Goal: Transaction & Acquisition: Purchase product/service

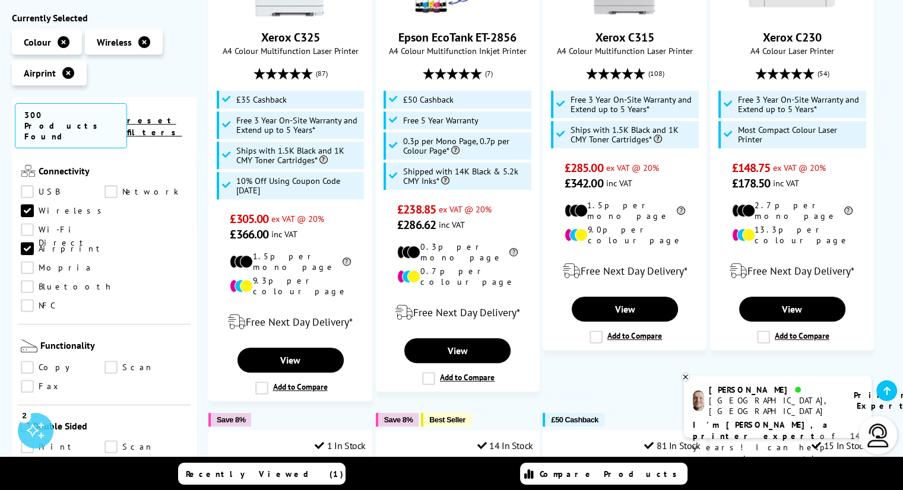
scroll to position [534, 0]
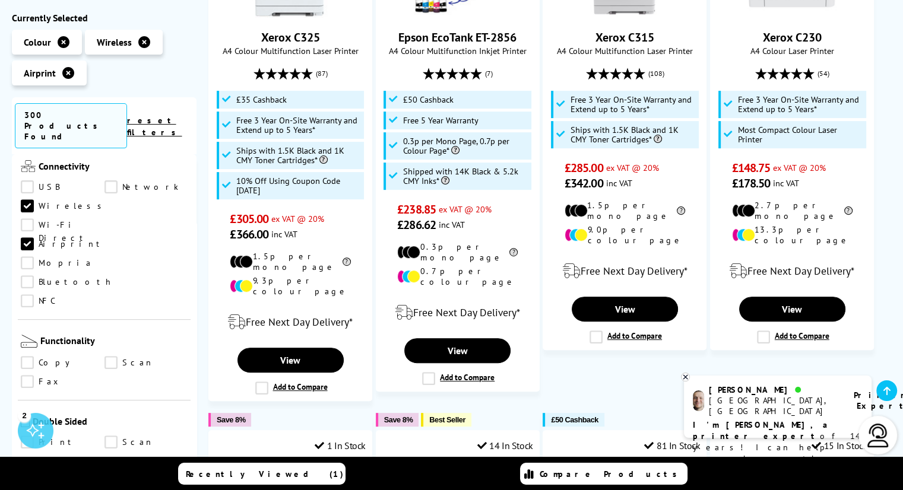
click at [101, 357] on link "Copy" at bounding box center [63, 363] width 84 height 13
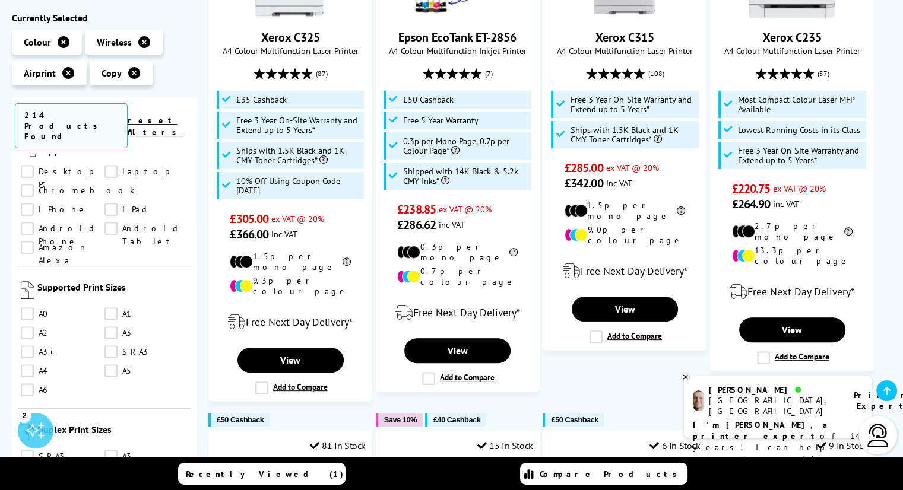
scroll to position [1009, 0]
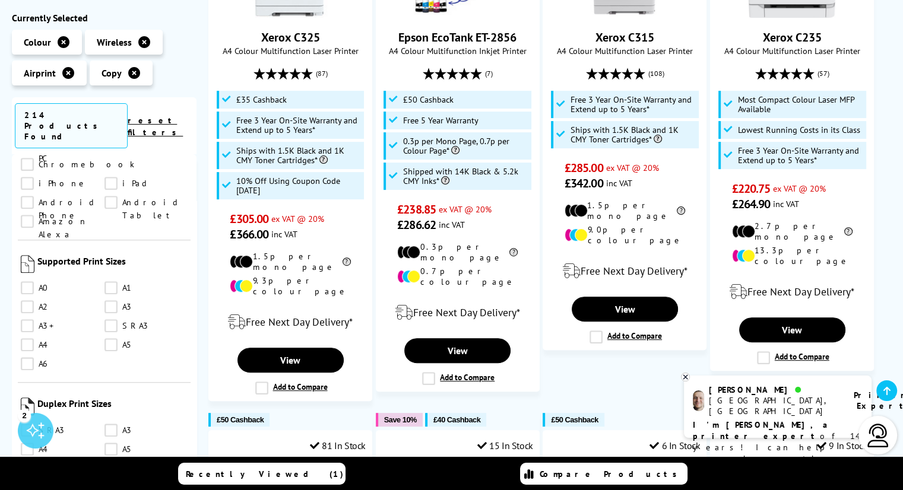
click at [21, 339] on link "A4" at bounding box center [63, 345] width 84 height 13
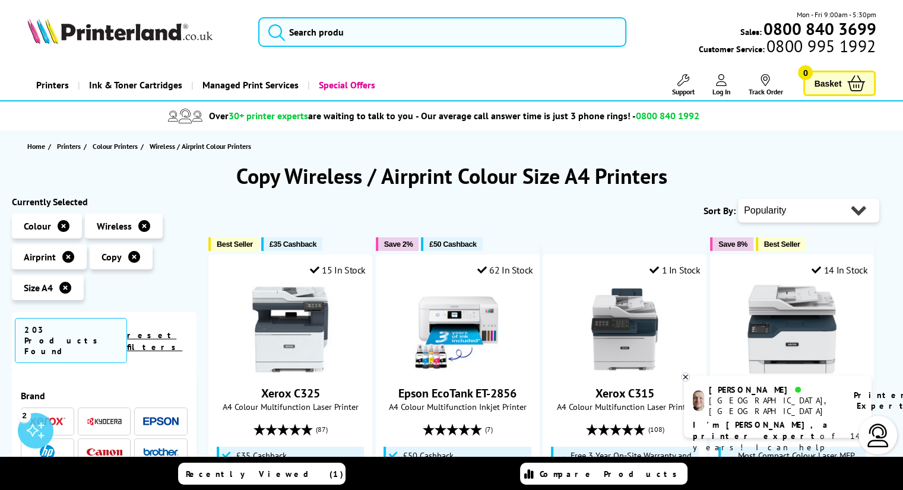
click at [799, 209] on select "Popularity Rating Price - Low to High Price - High to Low Running Costs - Low t…" at bounding box center [808, 211] width 141 height 24
select select "Price Ascending"
click at [738, 199] on select "Popularity Rating Price - Low to High Price - High to Low Running Costs - Low t…" at bounding box center [808, 211] width 141 height 24
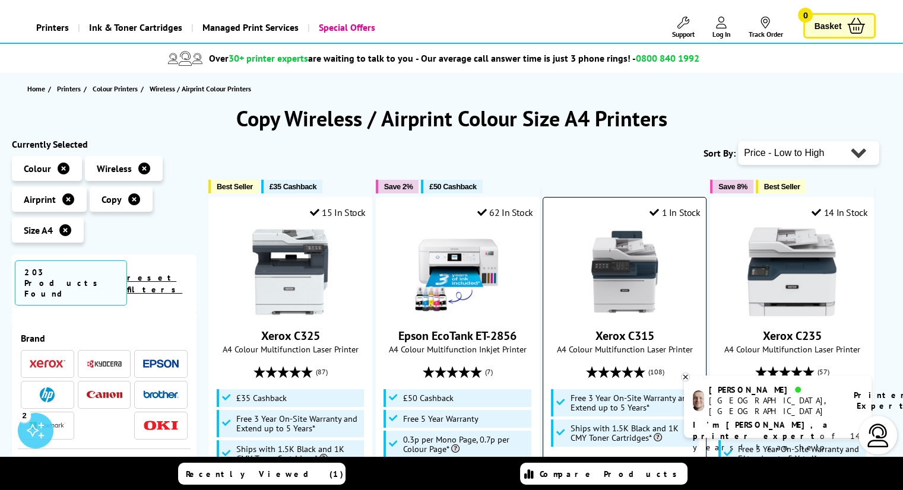
scroll to position [59, 0]
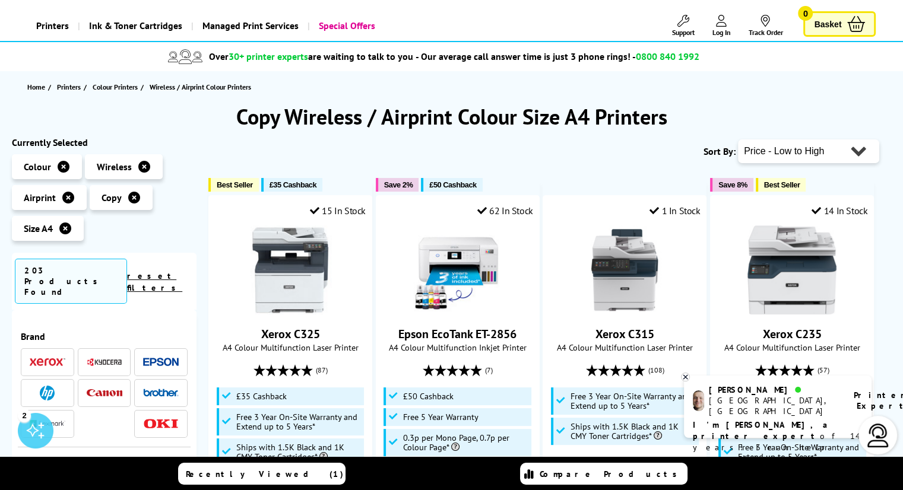
click at [687, 380] on icon at bounding box center [685, 377] width 8 height 9
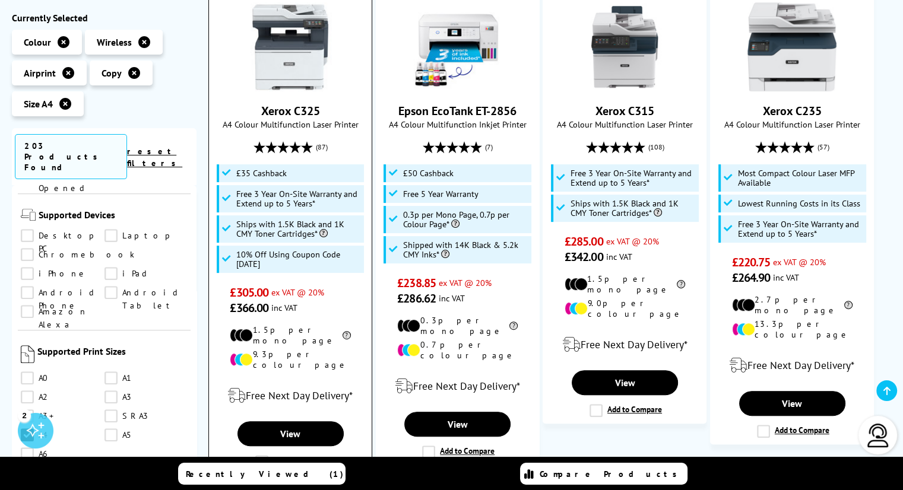
scroll to position [297, 0]
